Goal: Answer question/provide support

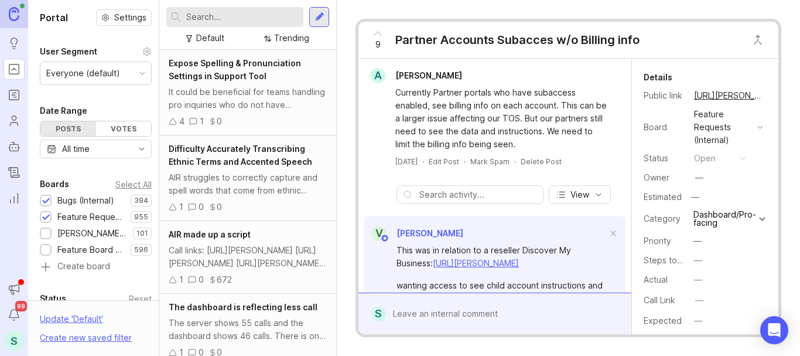
click at [229, 18] on input "text" at bounding box center [242, 17] width 112 height 13
click at [316, 22] on div at bounding box center [319, 17] width 9 height 11
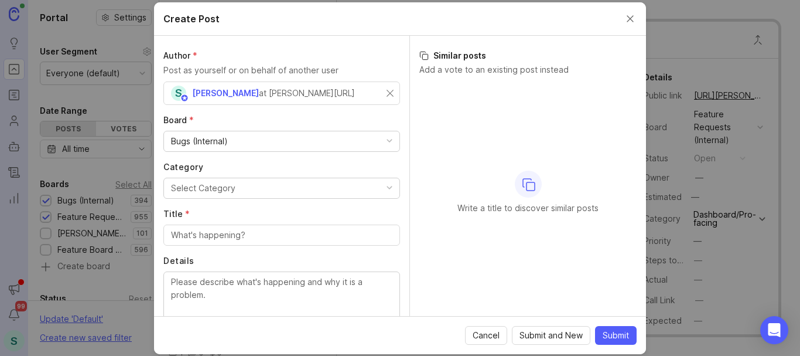
click at [211, 187] on div "Select Category" at bounding box center [203, 188] width 64 height 13
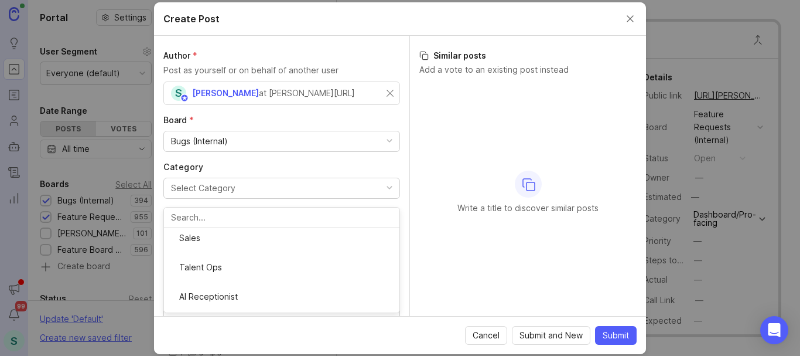
scroll to position [213, 0]
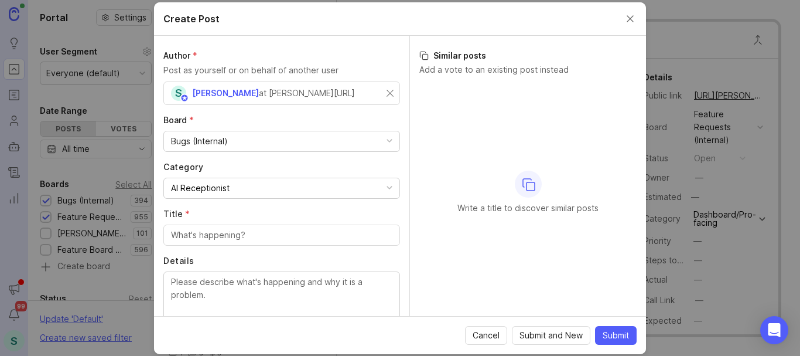
click at [204, 241] on div at bounding box center [281, 234] width 237 height 21
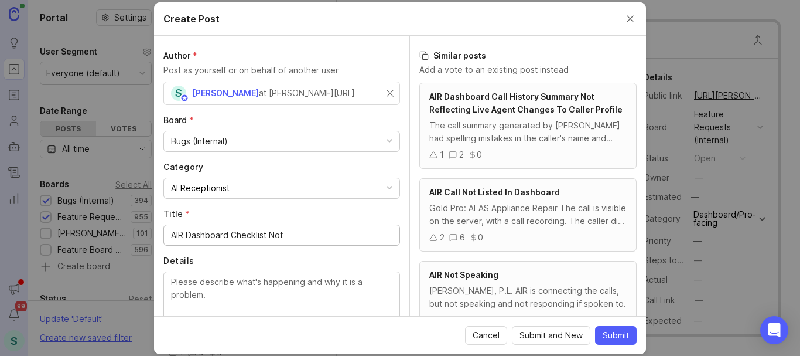
click at [186, 234] on input "AIR Dashboard Checklist Not" at bounding box center [281, 234] width 221 height 13
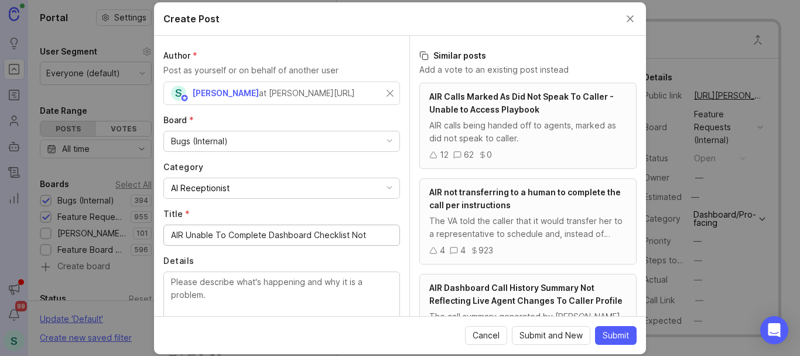
click at [375, 235] on input "AIR Unable To Complete Dashboard Checklist Not" at bounding box center [281, 234] width 221 height 13
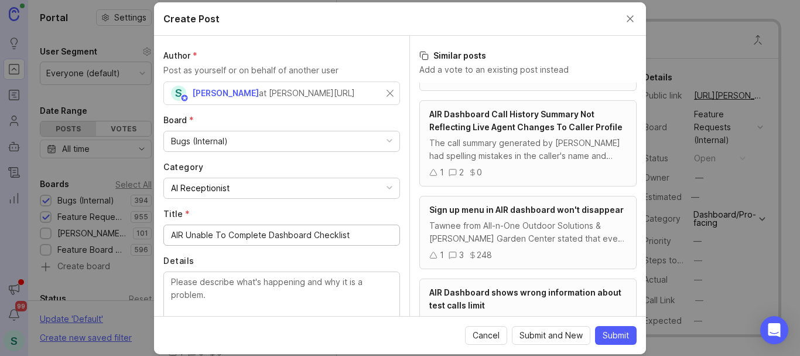
scroll to position [469, 0]
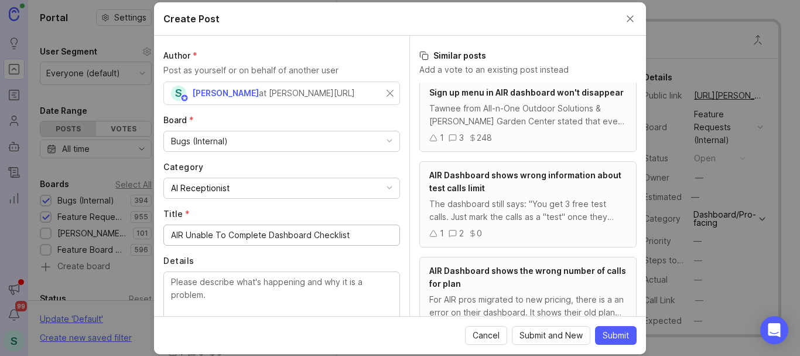
type input "AIR Unable To Complete Dashboard Checklist"
click at [515, 128] on div "Tawnee from All-n-One Outdoor Solutions & [PERSON_NAME] Garden Center stated th…" at bounding box center [527, 115] width 197 height 26
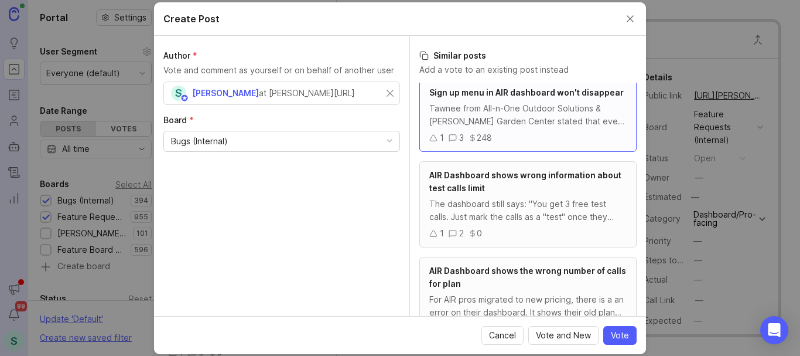
click at [510, 126] on div "Tawnee from All-n-One Outdoor Solutions & [PERSON_NAME] Garden Center stated th…" at bounding box center [527, 115] width 197 height 26
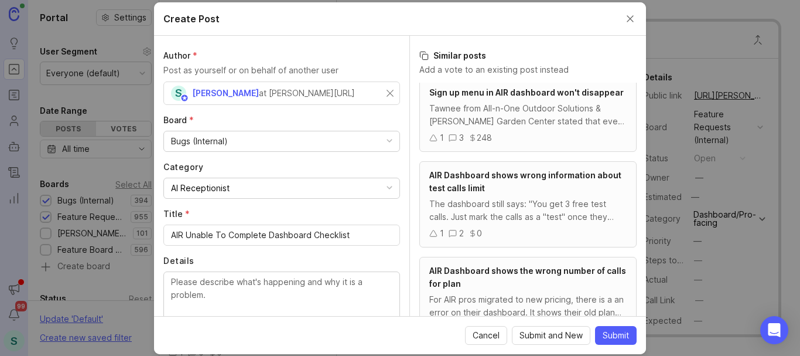
click at [509, 126] on div "Tawnee from All-n-One Outdoor Solutions & [PERSON_NAME] Garden Center stated th…" at bounding box center [527, 115] width 197 height 26
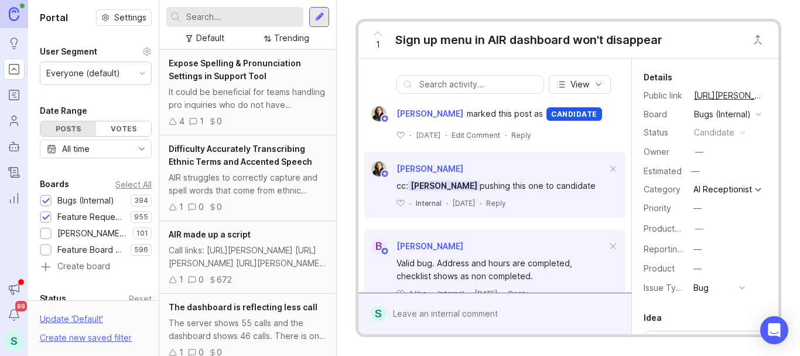
scroll to position [340, 0]
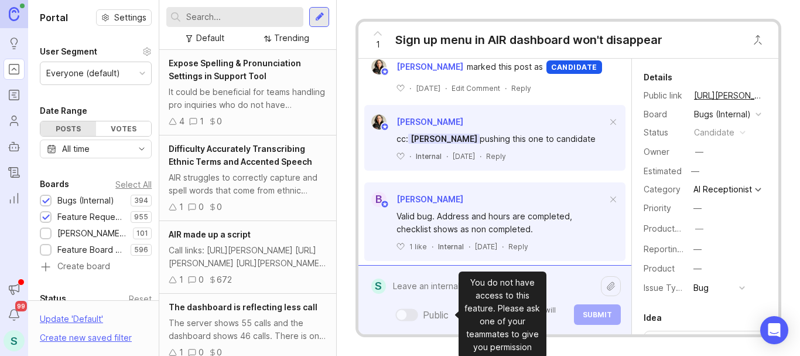
click at [437, 321] on div "Public Mentioned admins will be notified. Submit" at bounding box center [503, 300] width 235 height 50
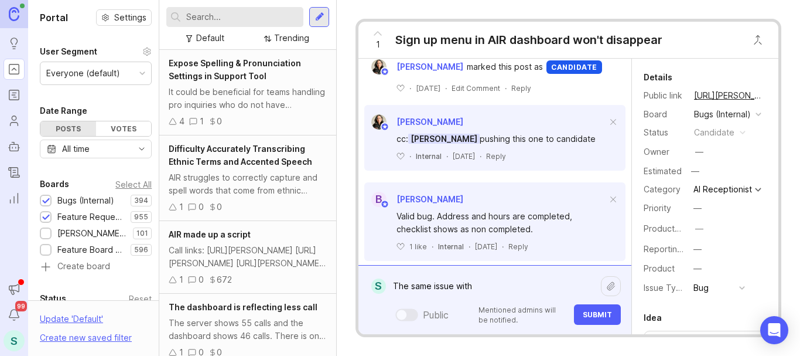
paste textarea "Wenner"
click at [475, 285] on textarea "The same issue with Wenner" at bounding box center [493, 286] width 215 height 22
click at [535, 283] on textarea "The same issue with the Pro [PERSON_NAME]" at bounding box center [493, 286] width 215 height 22
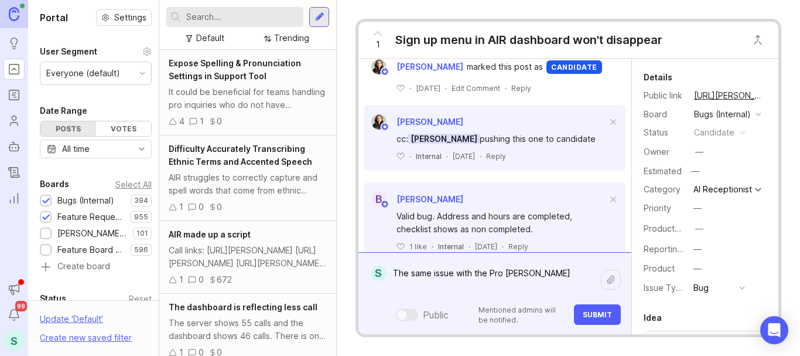
paste textarea "https://agent.smith.ai/pro/company/12592/"
paste textarea "[URL][PERSON_NAME]"
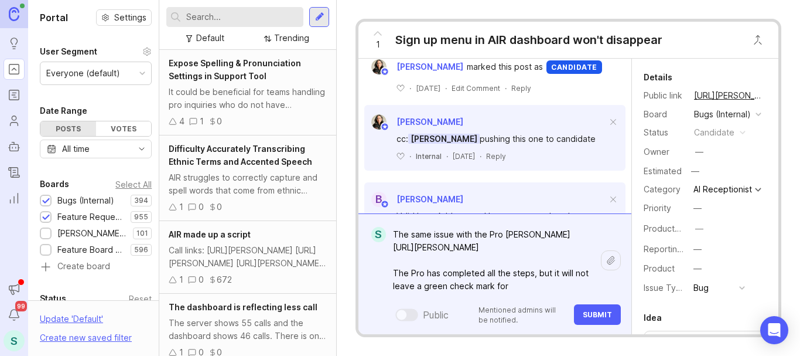
paste textarea "Qualify new clients and customers"
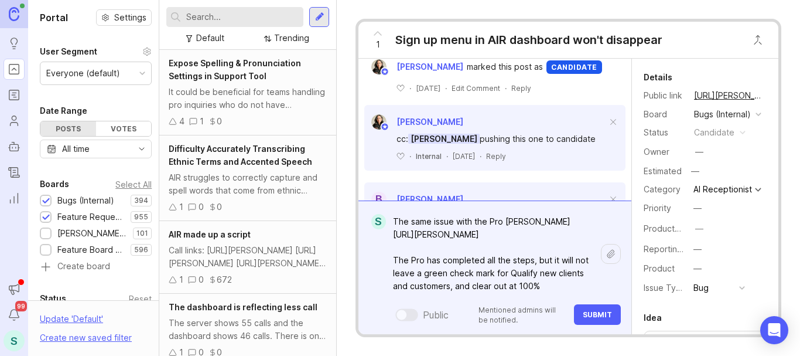
click at [460, 287] on textarea "The same issue with the Pro Wenner https://app.smith.ai/support/vr/12368/ The P…" at bounding box center [493, 253] width 215 height 87
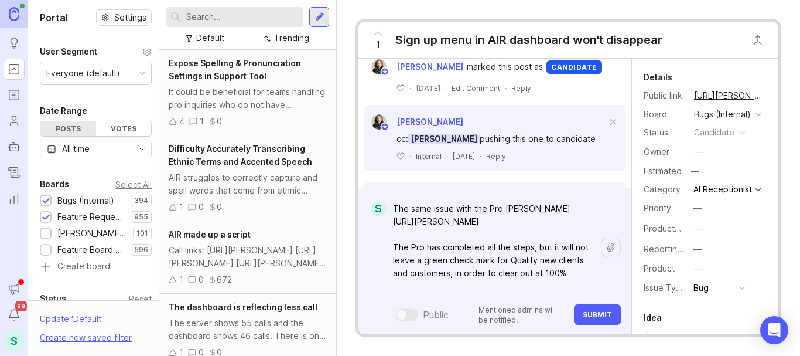
click at [503, 272] on textarea "The same issue with the Pro Wenner https://app.smith.ai/support/vr/12368/ The P…" at bounding box center [493, 247] width 215 height 100
click at [503, 273] on textarea "The same issue with the Pro Wenner https://app.smith.ai/support/vr/12368/ The P…" at bounding box center [493, 247] width 215 height 100
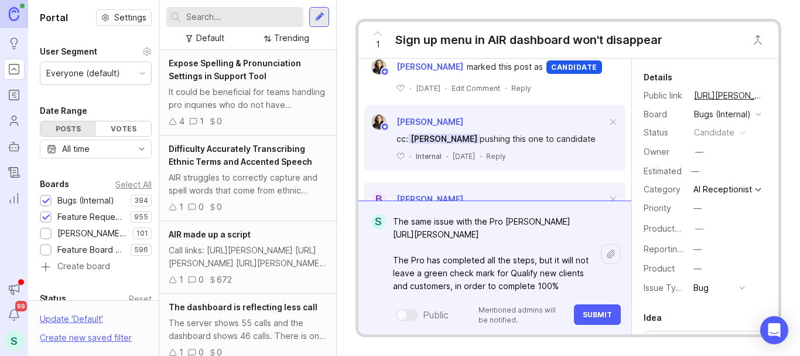
click at [509, 274] on textarea "The same issue with the Pro Wenner https://app.smith.ai/support/vr/12368/ The P…" at bounding box center [493, 253] width 215 height 87
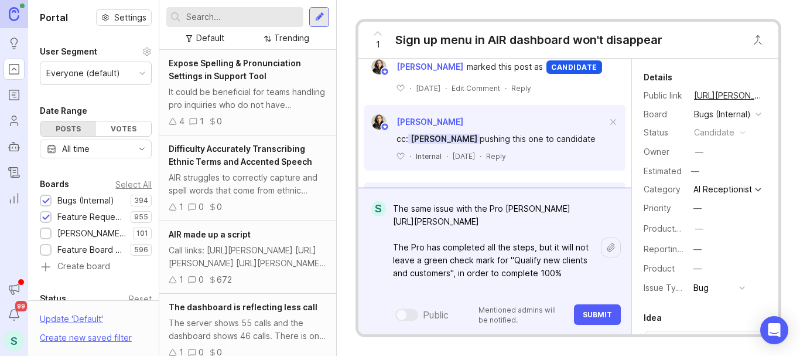
type textarea "The same issue with the Pro Wenner https://app.smith.ai/support/vr/12368/ The P…"
click at [609, 244] on icon at bounding box center [610, 246] width 9 height 9
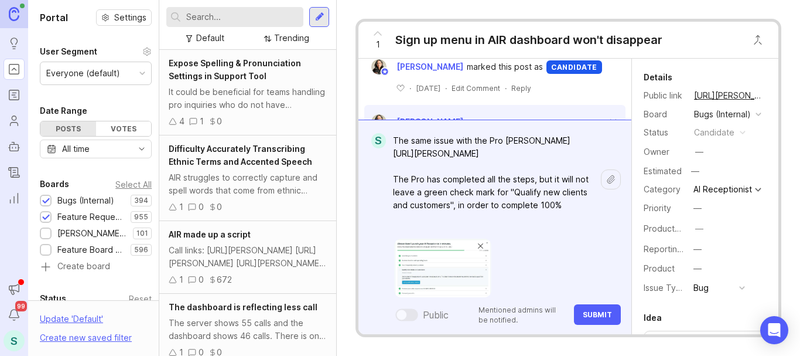
click at [599, 311] on span "Submit" at bounding box center [597, 314] width 29 height 9
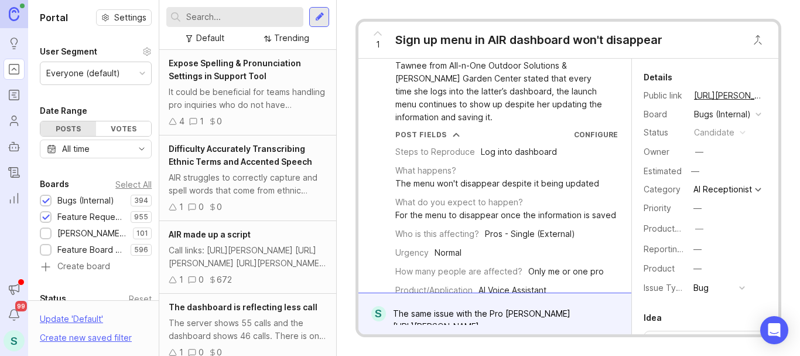
scroll to position [0, 0]
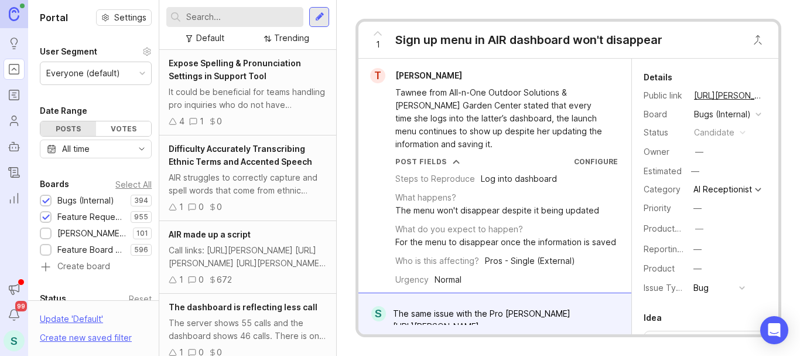
click at [370, 29] on div "1" at bounding box center [378, 40] width 22 height 30
